Goal: Task Accomplishment & Management: Manage account settings

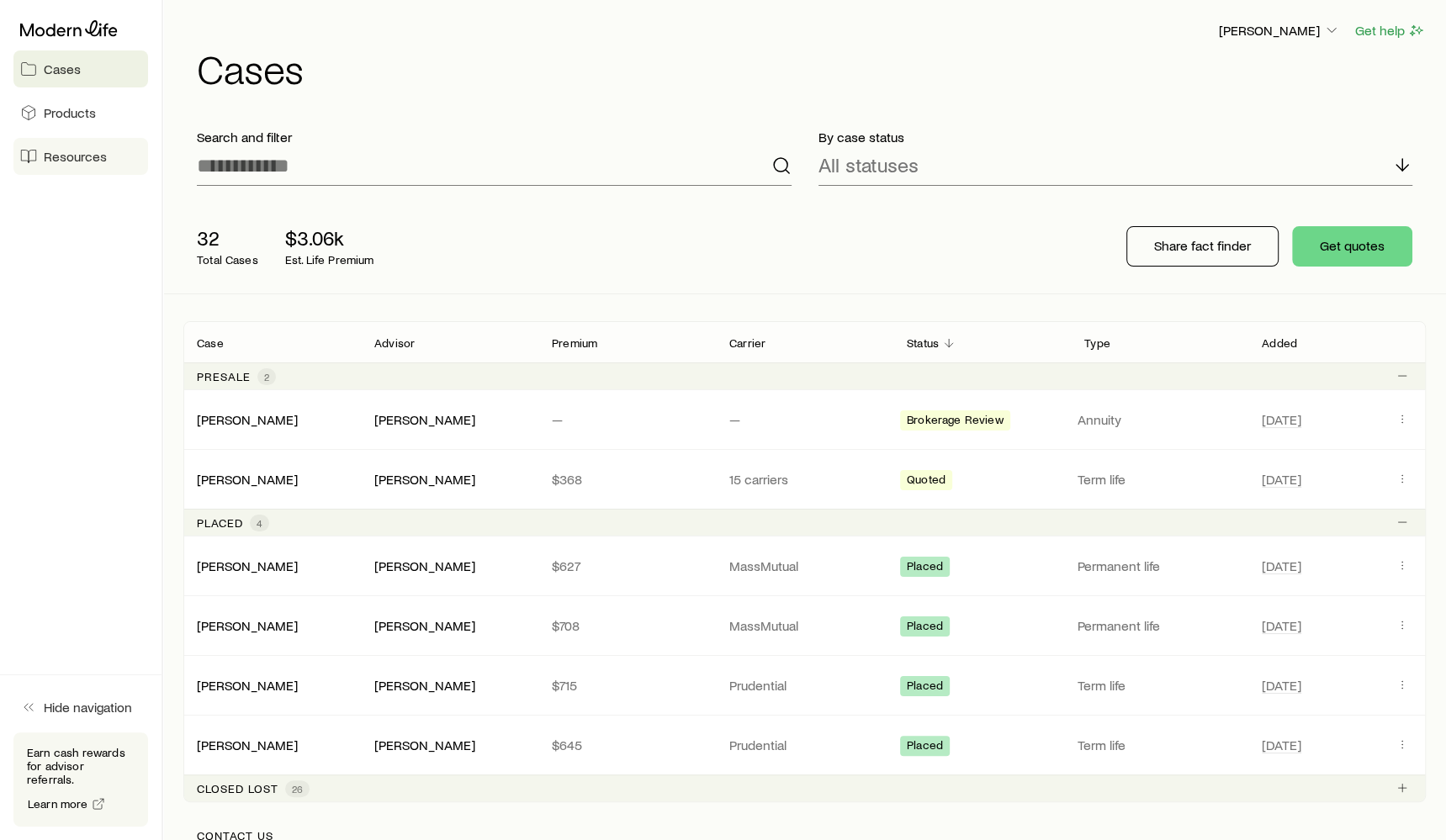
click at [104, 160] on span "Resources" at bounding box center [75, 156] width 63 height 17
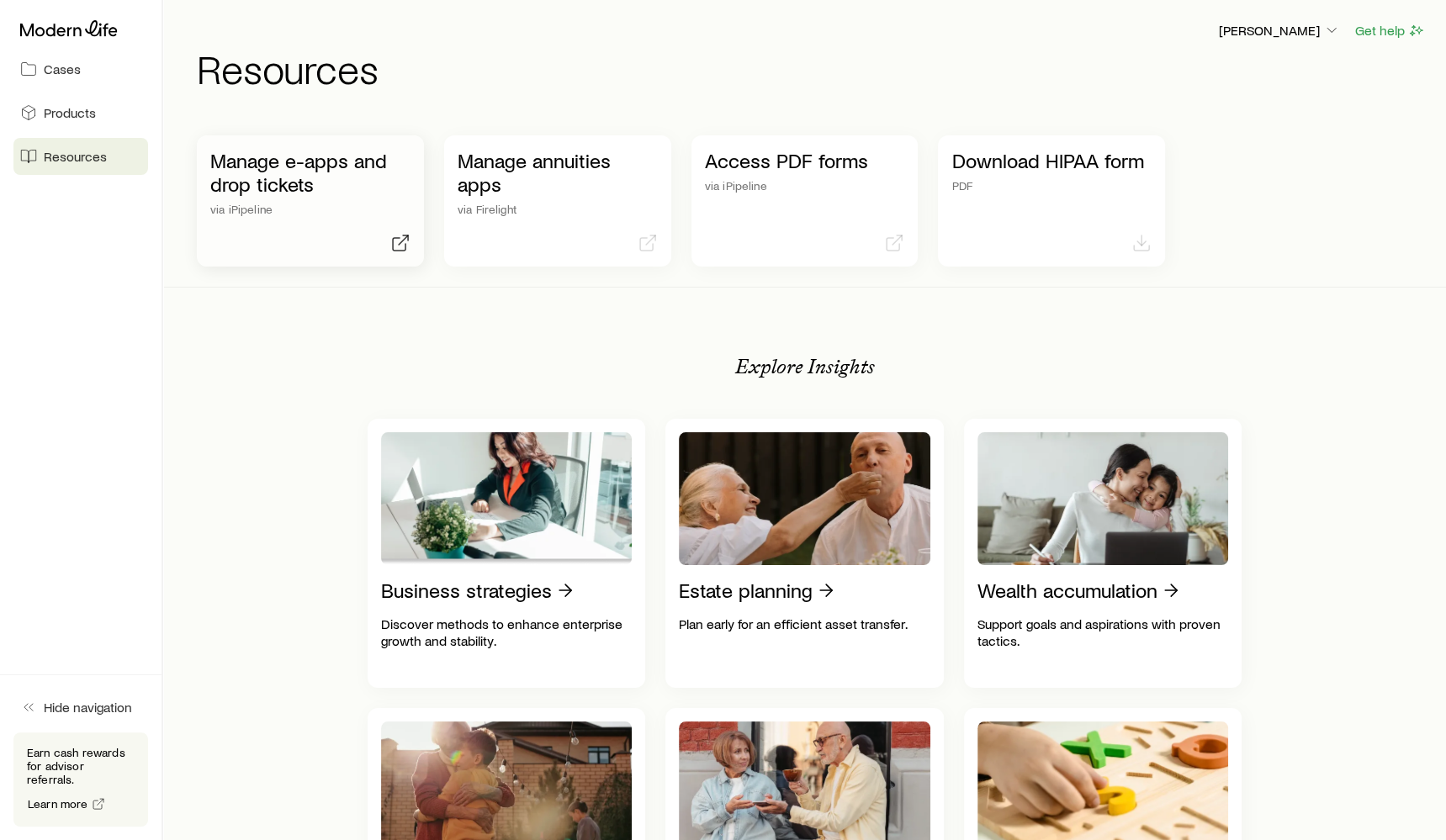
click at [331, 176] on p "Manage e-apps and drop tickets" at bounding box center [310, 172] width 200 height 47
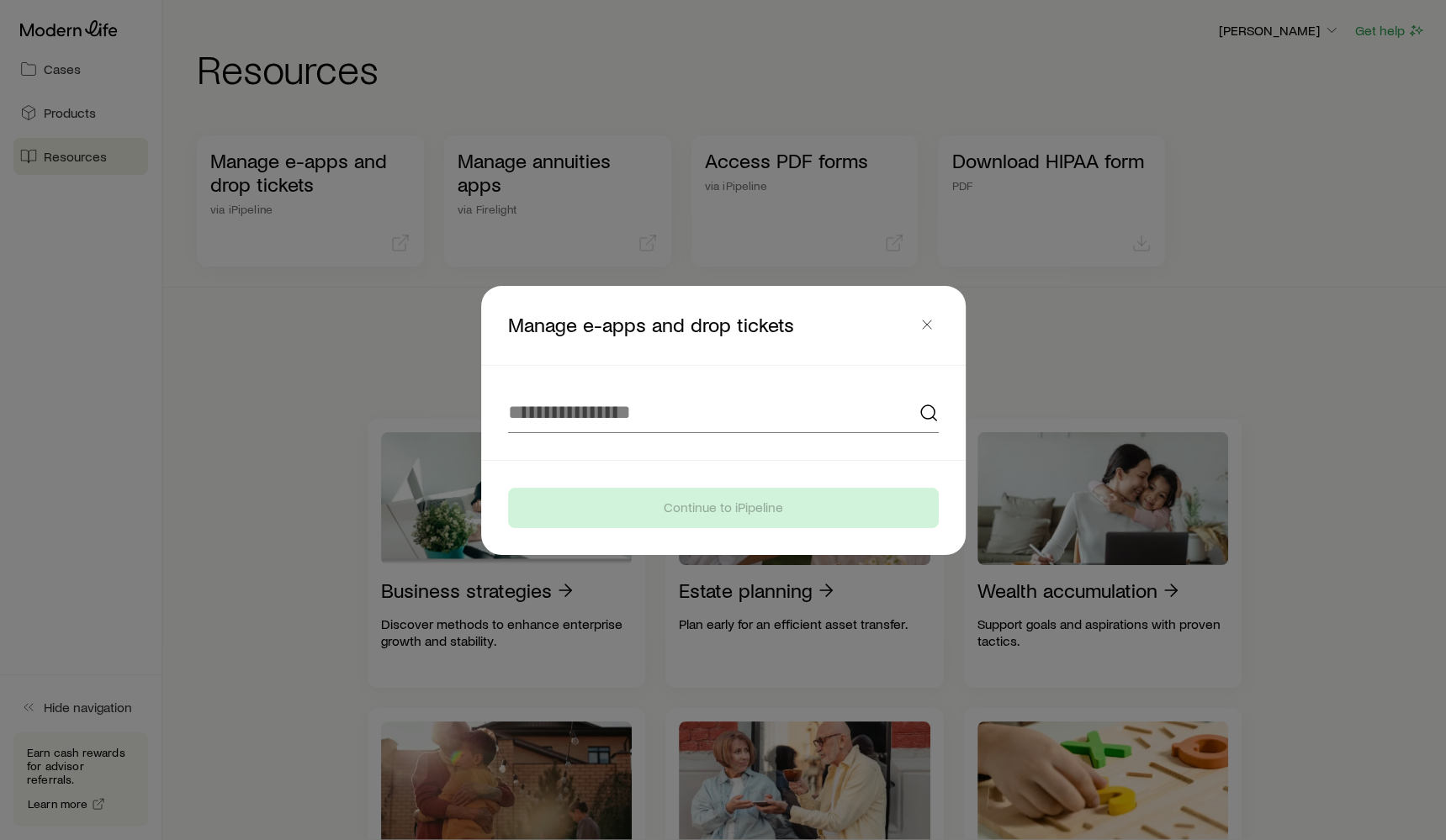
click at [598, 387] on div at bounding box center [723, 412] width 471 height 94
click at [593, 415] on input at bounding box center [723, 412] width 430 height 40
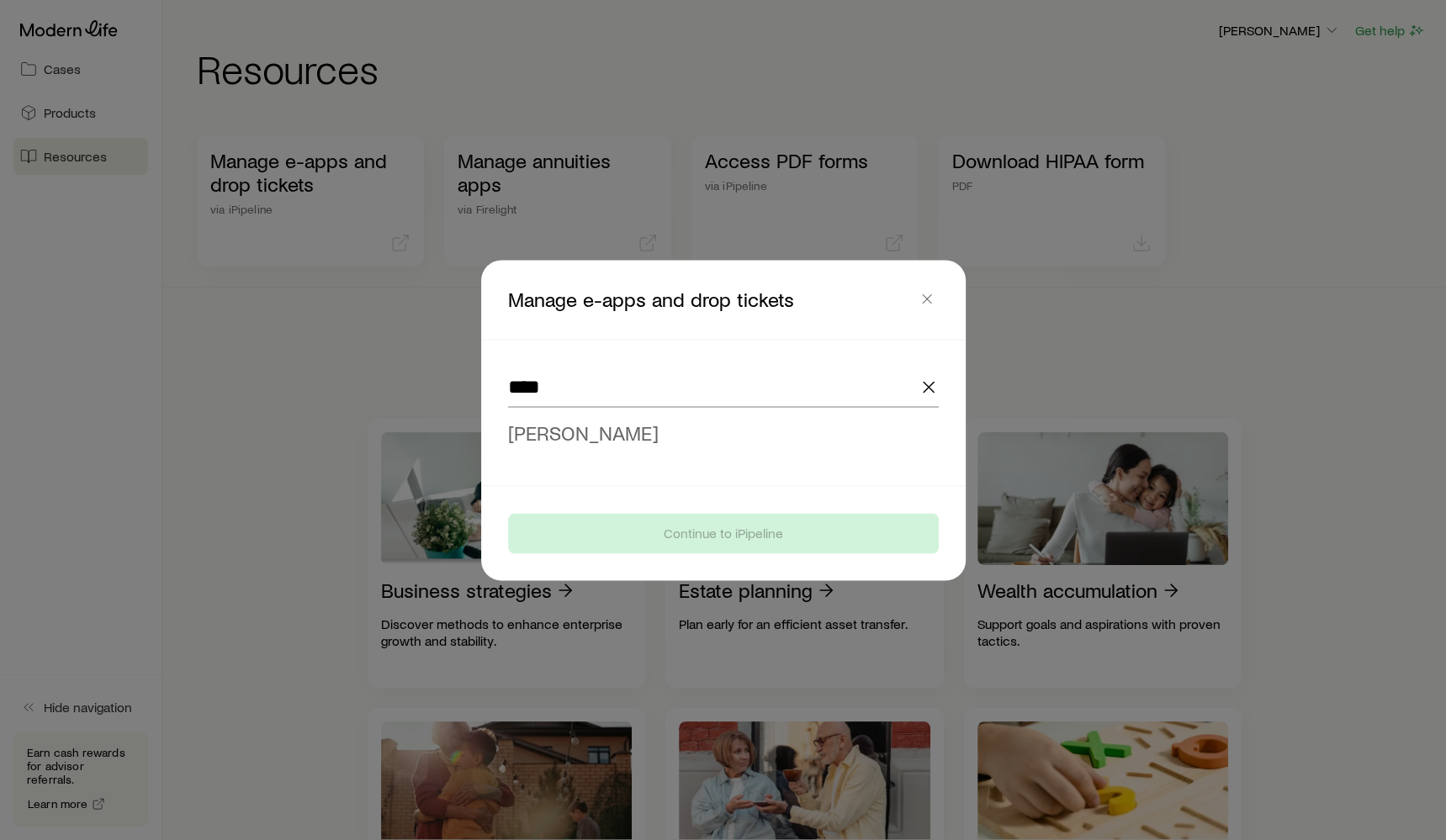
click at [599, 445] on li "[PERSON_NAME]" at bounding box center [718, 432] width 421 height 37
type input "**********"
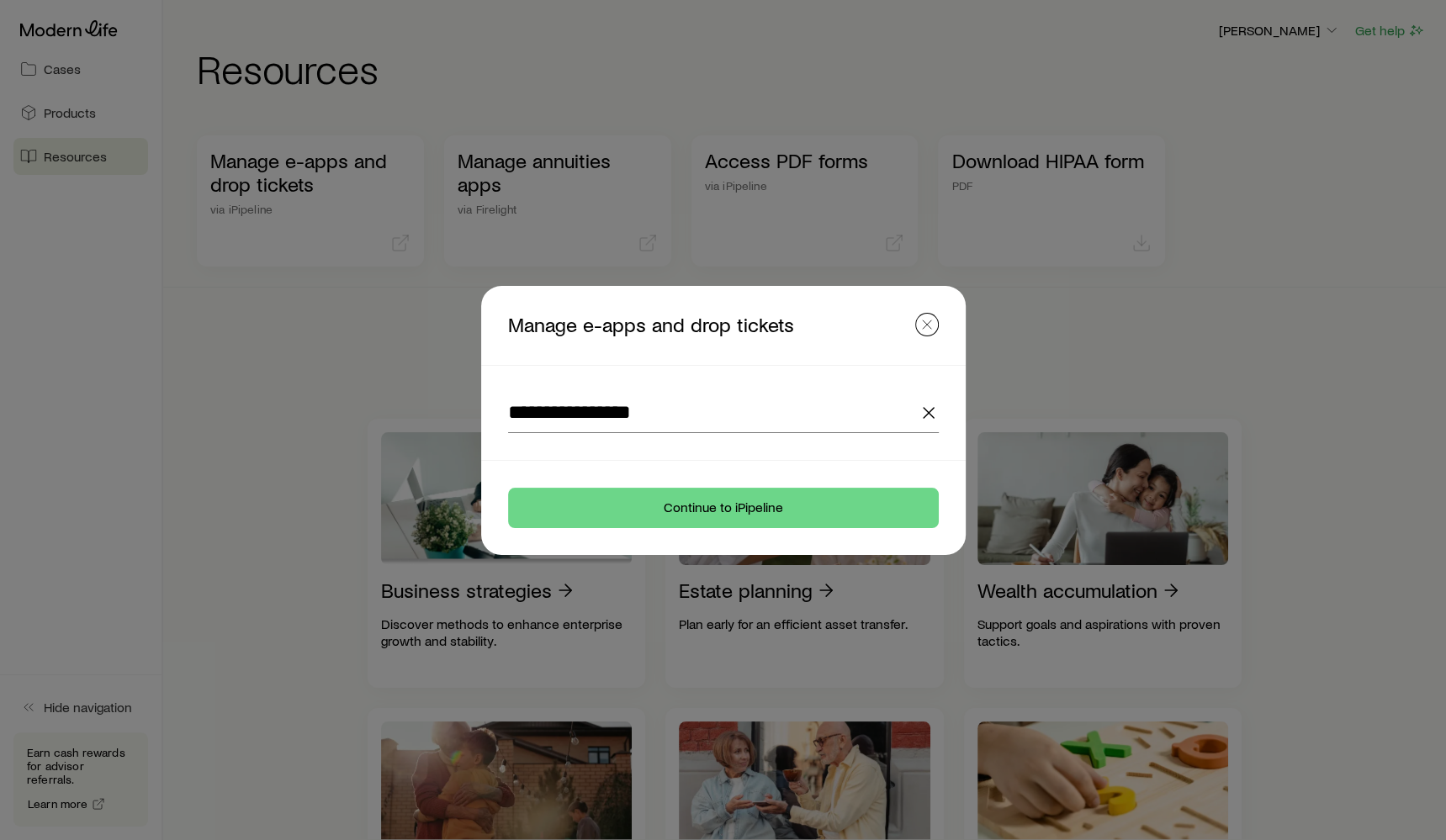
click at [922, 317] on icon "button" at bounding box center [926, 324] width 17 height 17
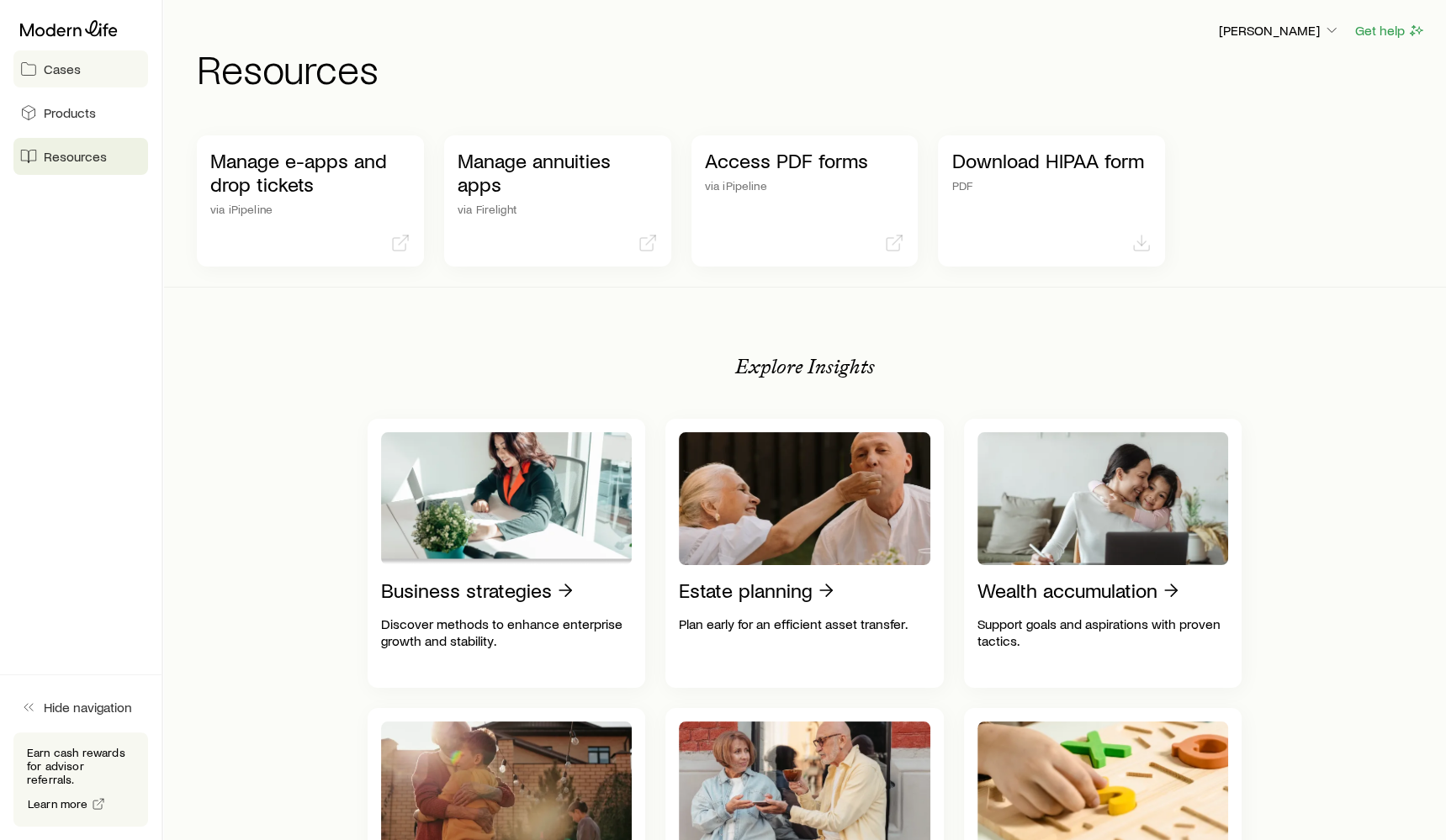
click at [57, 76] on span "Cases" at bounding box center [62, 69] width 37 height 17
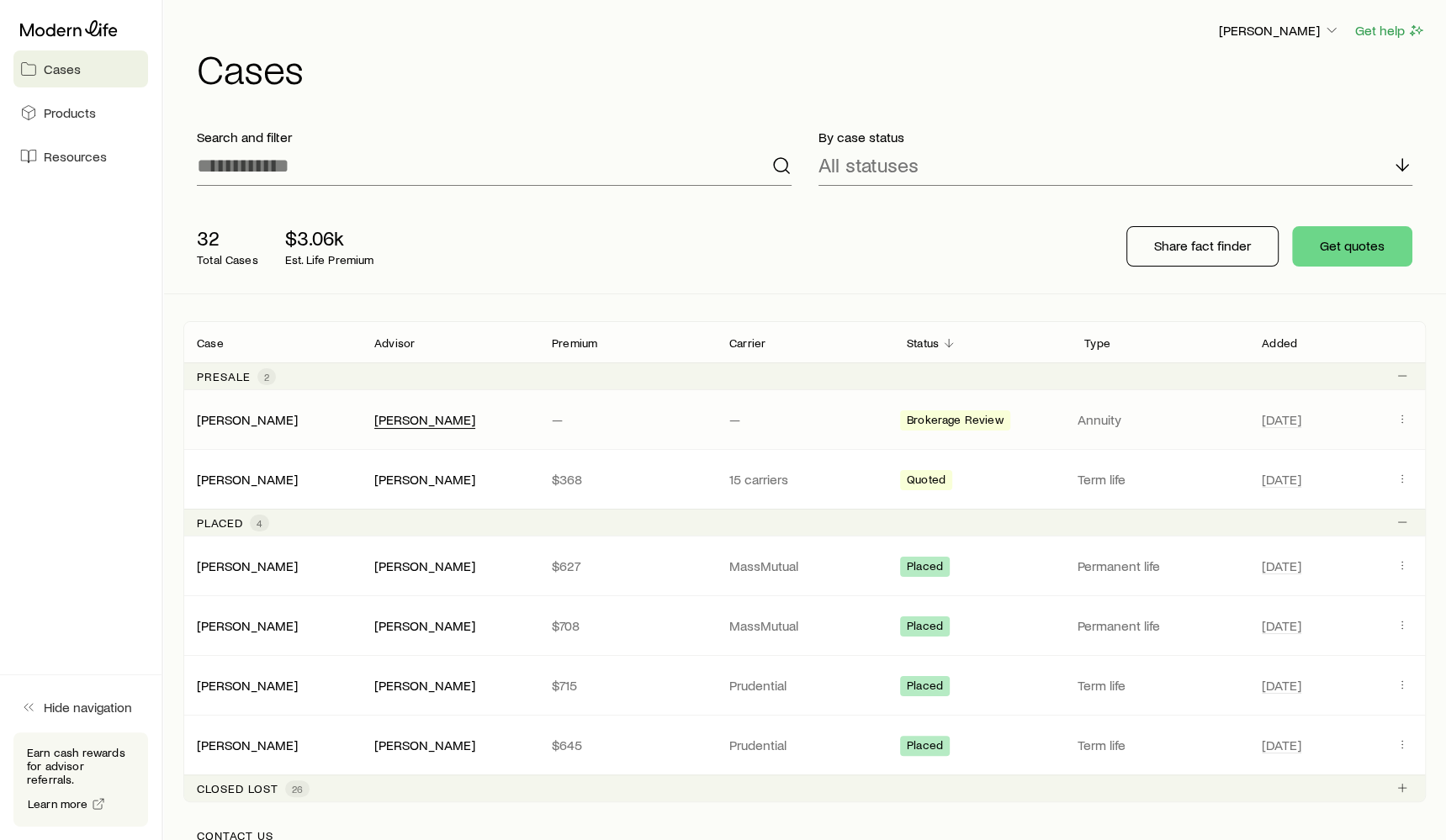
click at [426, 421] on div "[PERSON_NAME]" at bounding box center [424, 420] width 101 height 18
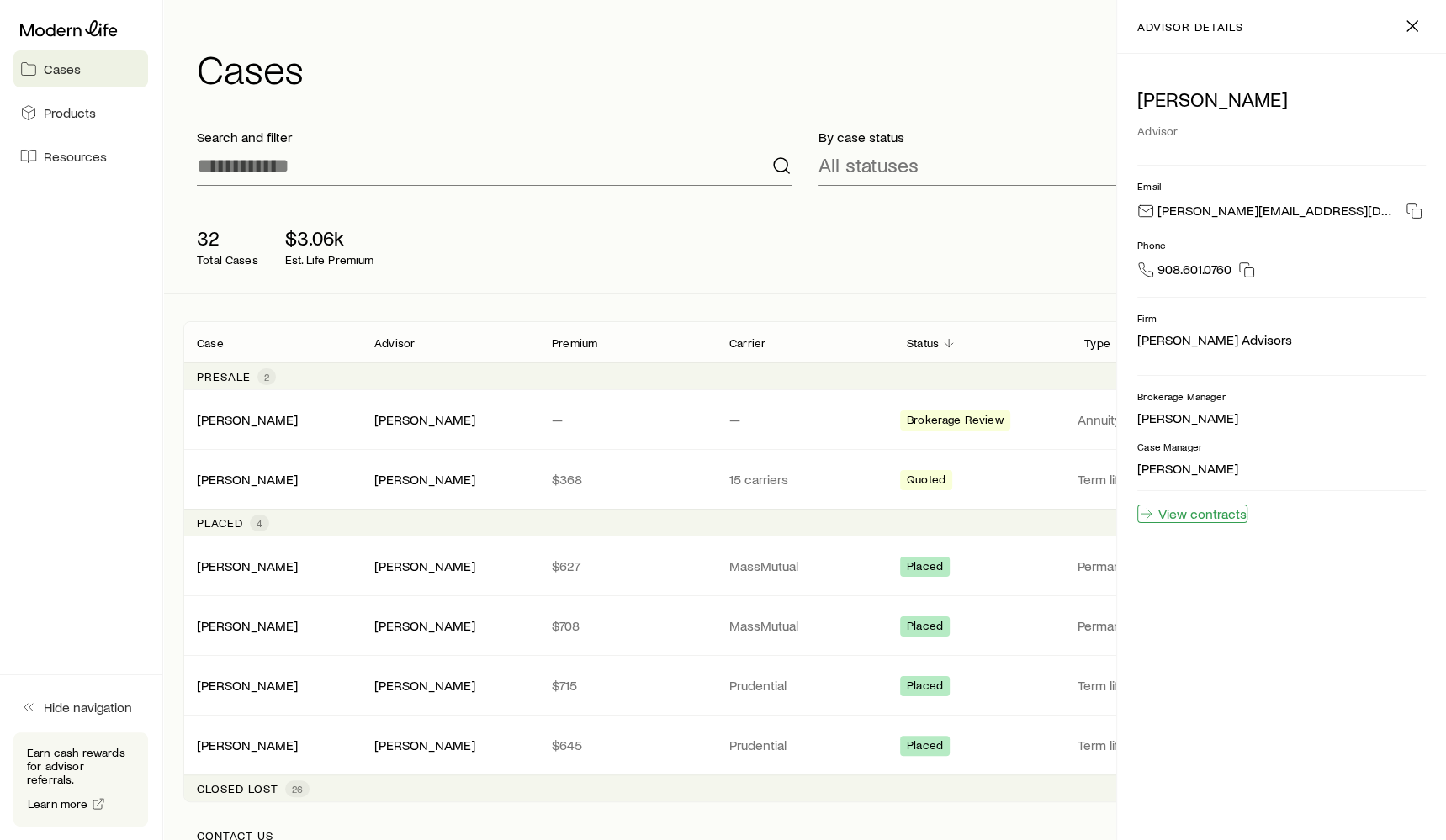
click at [1222, 512] on link "View contracts" at bounding box center [1191, 513] width 110 height 19
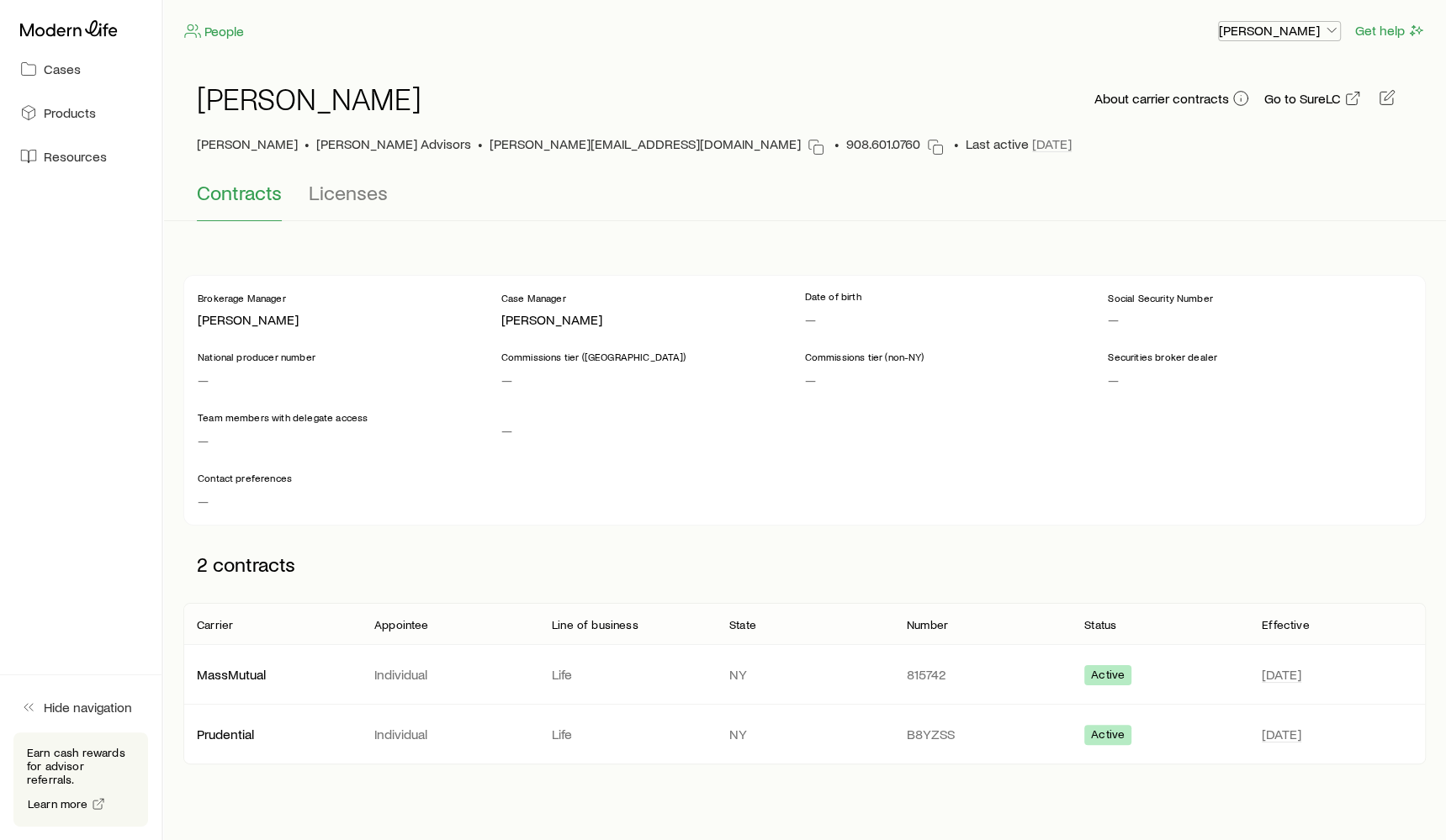
click at [1308, 27] on p "[PERSON_NAME]" at bounding box center [1280, 29] width 121 height 17
click at [1306, 36] on p "[PERSON_NAME]" at bounding box center [1280, 29] width 121 height 17
click at [63, 31] on icon at bounding box center [69, 29] width 97 height 16
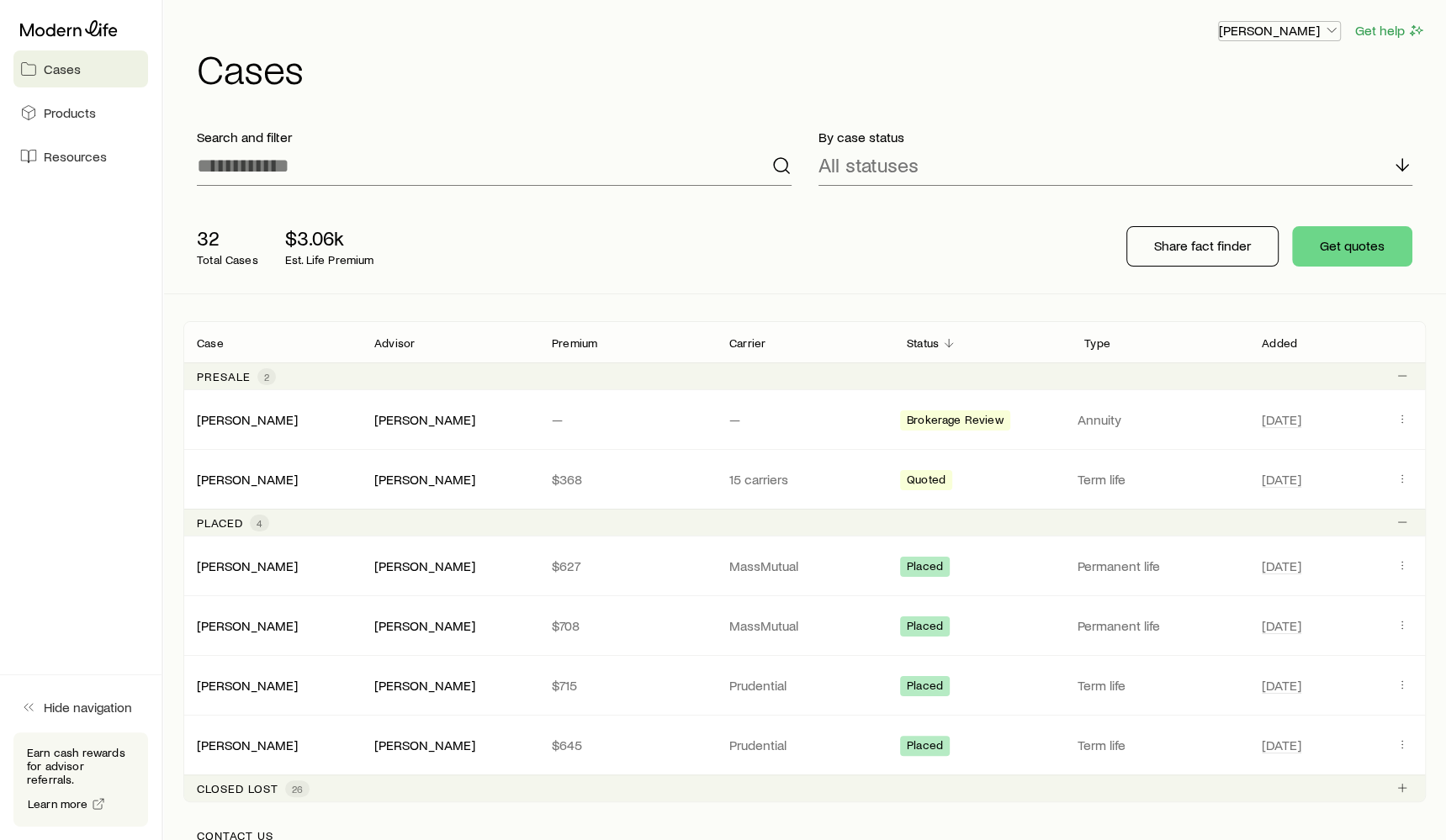
click at [1283, 27] on p "[PERSON_NAME]" at bounding box center [1280, 29] width 121 height 17
click at [1296, 24] on p "[PERSON_NAME]" at bounding box center [1280, 29] width 121 height 17
click at [436, 483] on div "[PERSON_NAME]" at bounding box center [424, 479] width 101 height 18
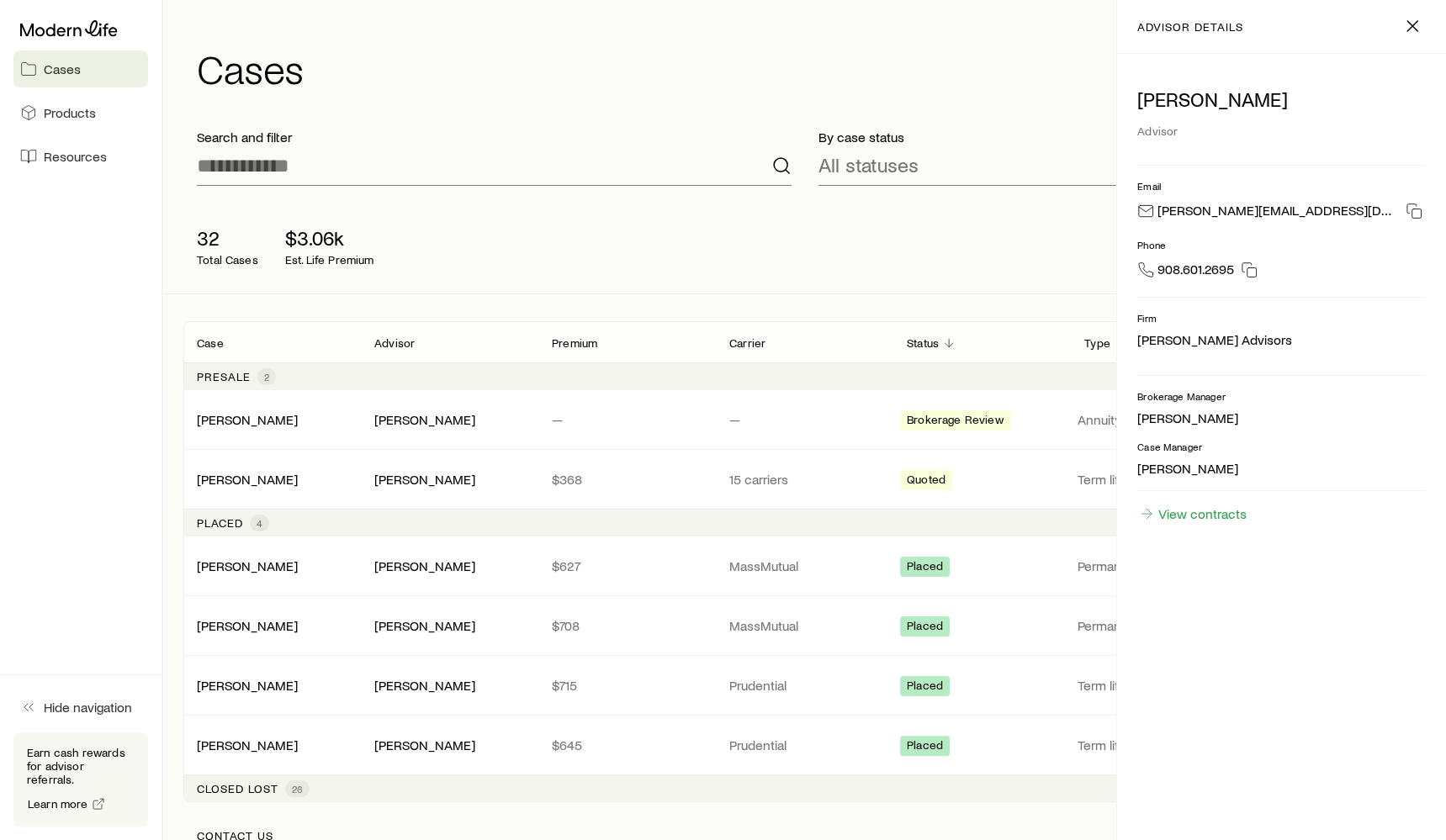
scroll to position [4, 0]
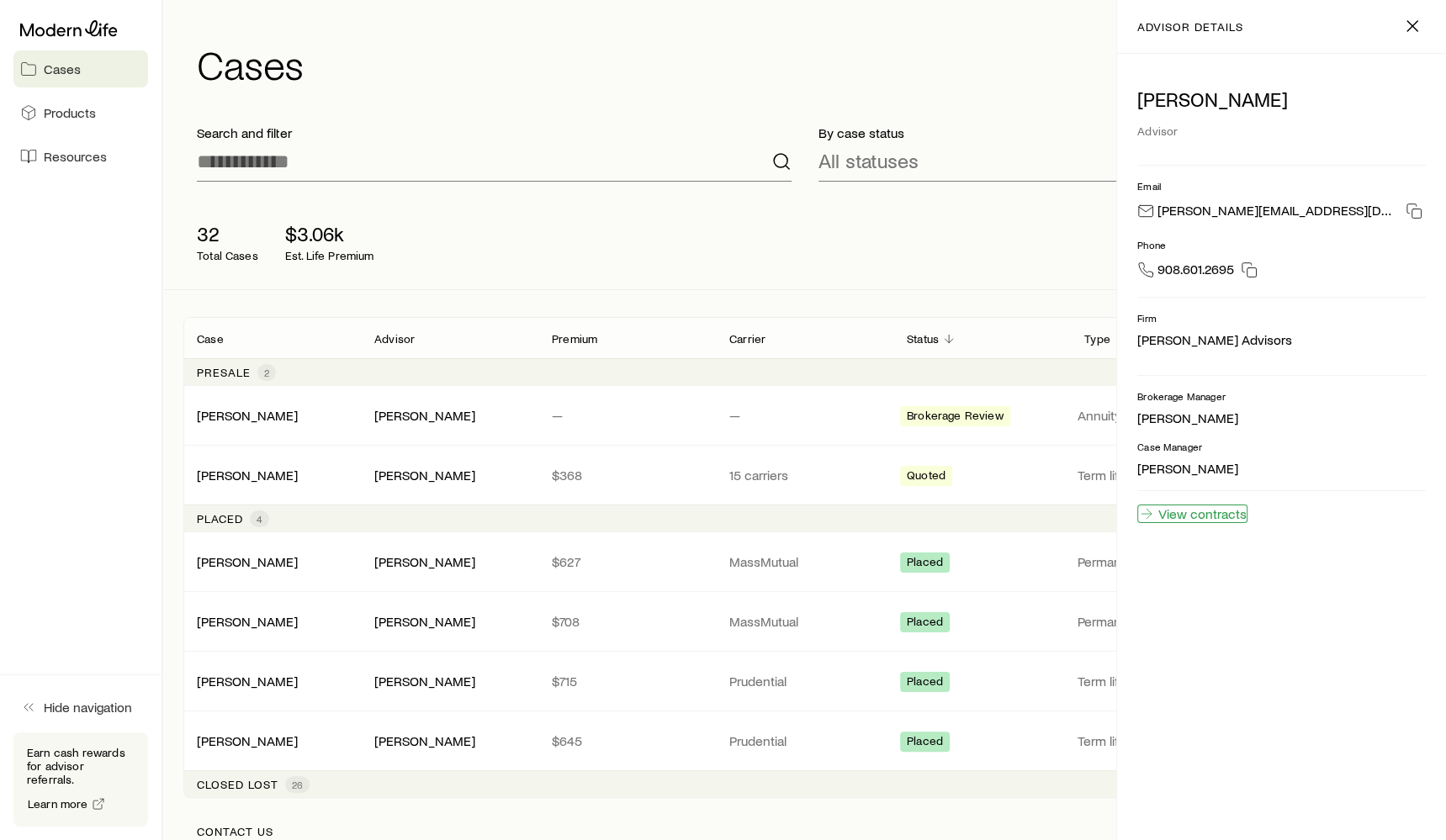
click at [1219, 512] on link "View contracts" at bounding box center [1191, 513] width 110 height 19
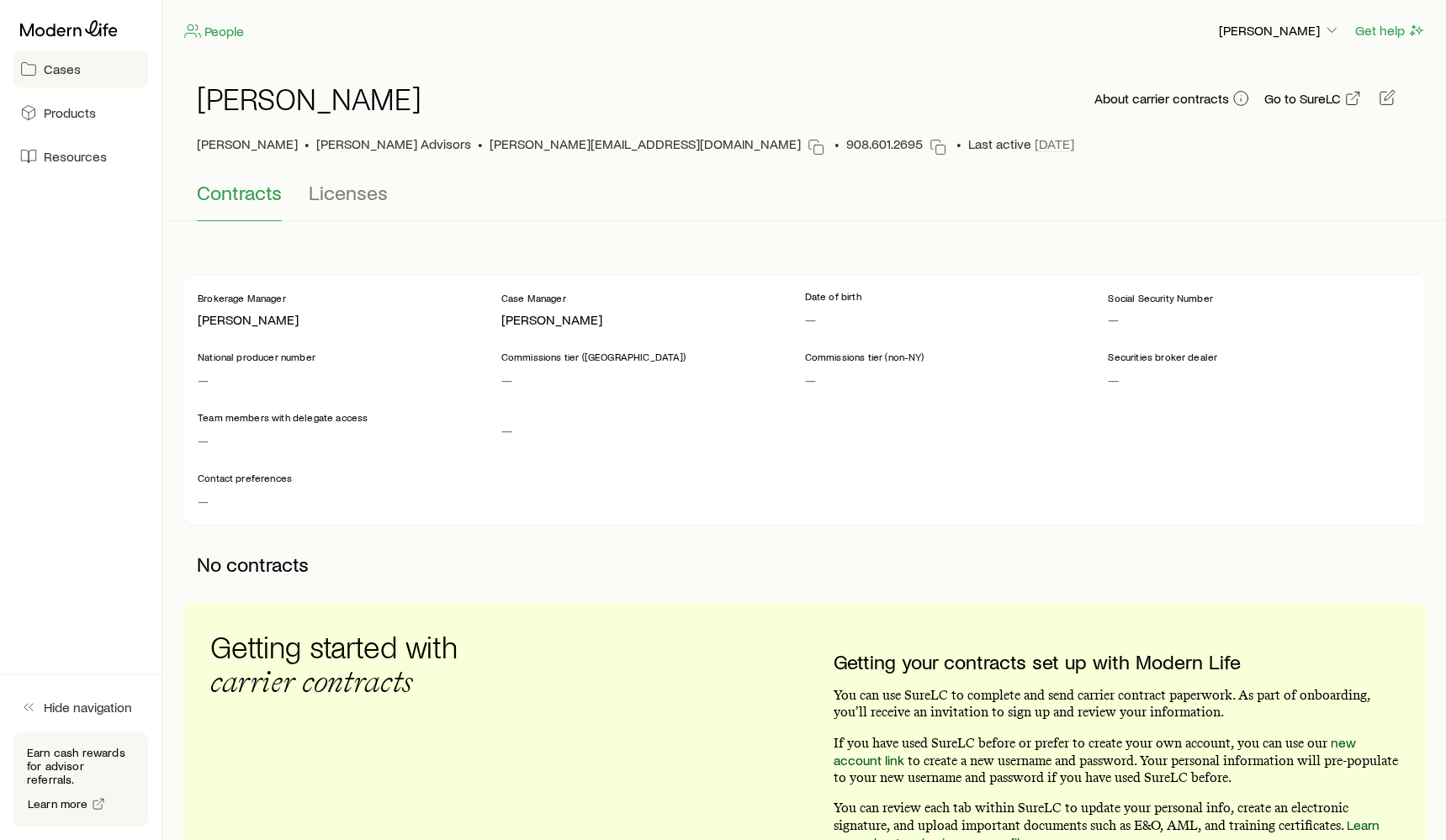
click at [67, 65] on span "Cases" at bounding box center [62, 69] width 37 height 17
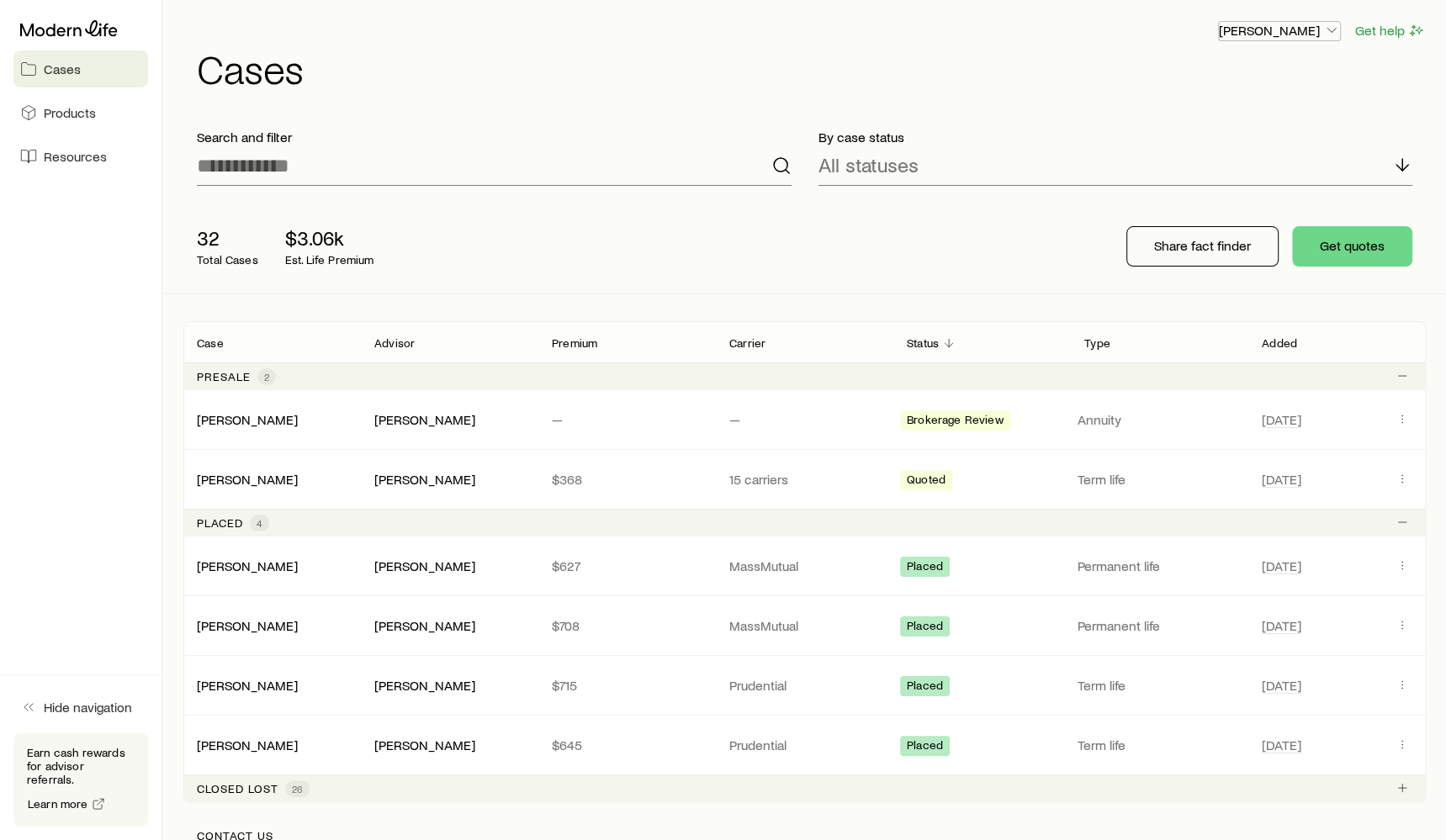
click at [1282, 32] on p "[PERSON_NAME]" at bounding box center [1280, 29] width 121 height 17
click at [1192, 71] on span "Sign out" at bounding box center [1199, 75] width 46 height 17
